Goal: Information Seeking & Learning: Find contact information

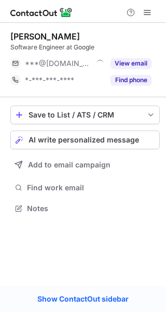
scroll to position [201, 166]
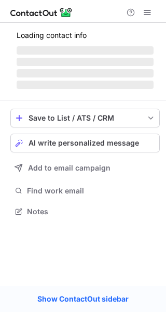
scroll to position [218, 166]
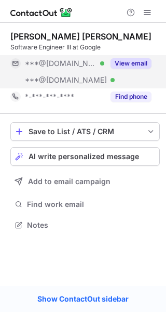
click at [129, 65] on button "View email" at bounding box center [131, 63] width 41 height 10
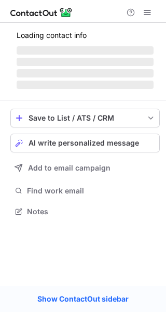
scroll to position [201, 166]
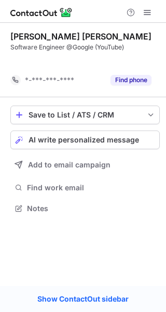
scroll to position [184, 166]
